Goal: Transaction & Acquisition: Purchase product/service

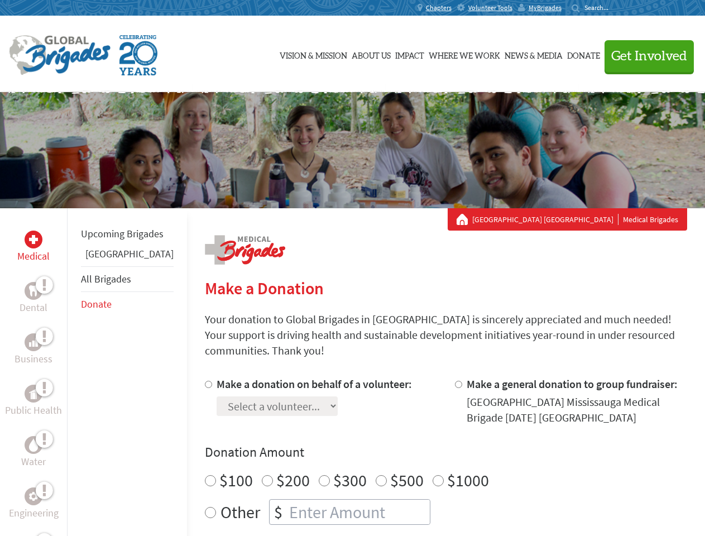
click at [616, 8] on div "Search for:" at bounding box center [593, 7] width 45 height 9
click at [644, 56] on span "Get Involved" at bounding box center [649, 56] width 76 height 13
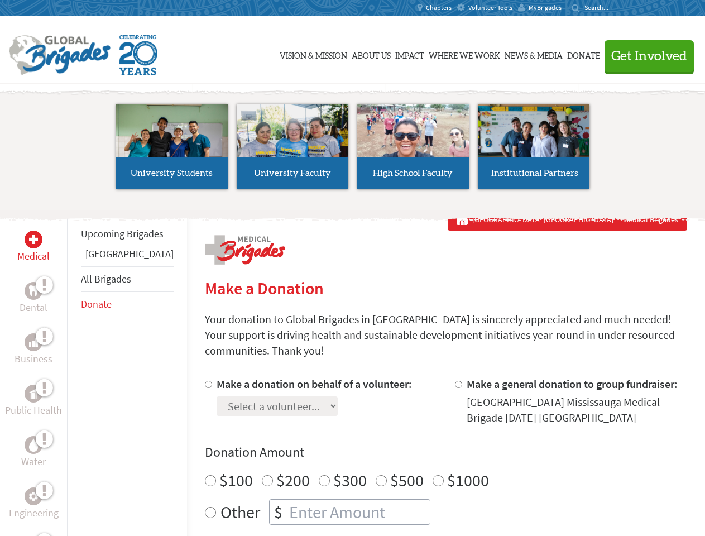
click at [353, 150] on li "High School Faculty" at bounding box center [413, 146] width 121 height 103
click at [74, 372] on div "Upcoming Brigades Greece All Brigades Donate" at bounding box center [127, 476] width 120 height 536
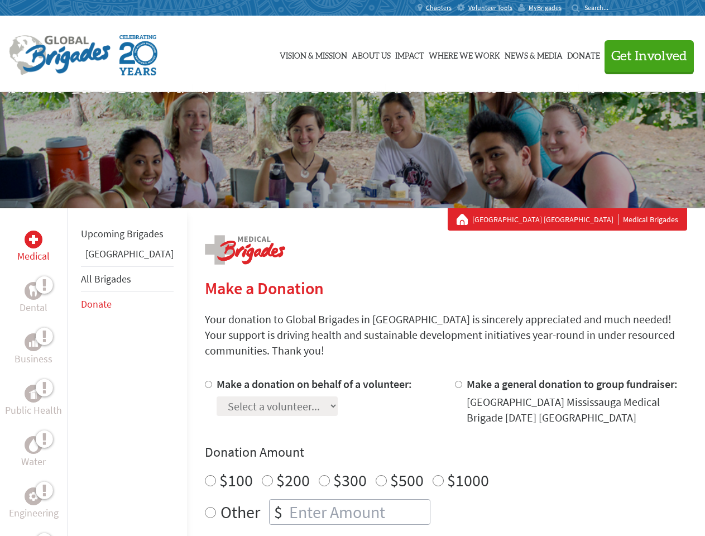
click at [426, 448] on div "Donation Amount $100 $200 $300 $500 $1000 Other $" at bounding box center [446, 483] width 482 height 81
click at [205, 380] on input "Make a donation on behalf of a volunteer:" at bounding box center [208, 383] width 7 height 7
radio input "true"
click at [455, 380] on input "Make a general donation to group fundraiser:" at bounding box center [458, 383] width 7 height 7
radio input "true"
